Goal: Navigation & Orientation: Find specific page/section

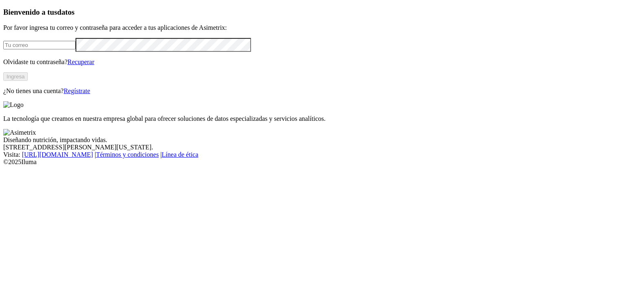
type input "[PERSON_NAME][EMAIL_ADDRESS][PERSON_NAME][DOMAIN_NAME]"
click at [118, 95] on div "Bienvenido a tus datos Por favor ingresa tu correo y contraseña para acceder a …" at bounding box center [313, 51] width 620 height 87
click at [28, 81] on button "Ingresa" at bounding box center [15, 76] width 24 height 9
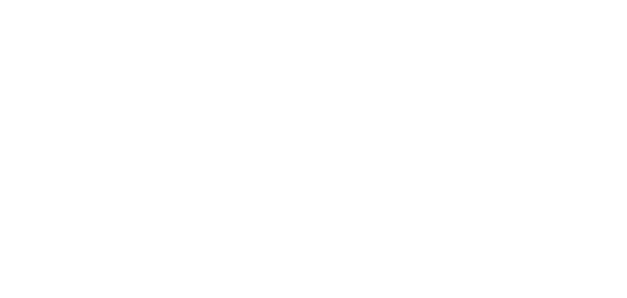
click at [24, 15] on icon at bounding box center [15, 166] width 25 height 327
